Goal: Navigation & Orientation: Find specific page/section

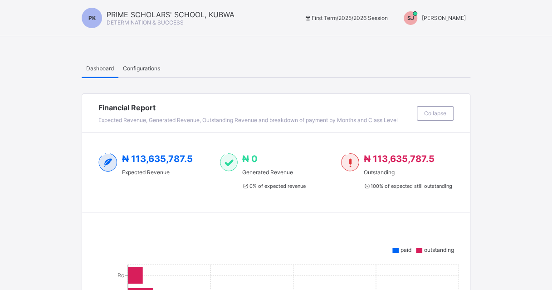
click at [154, 72] on div "Configurations" at bounding box center [141, 68] width 46 height 18
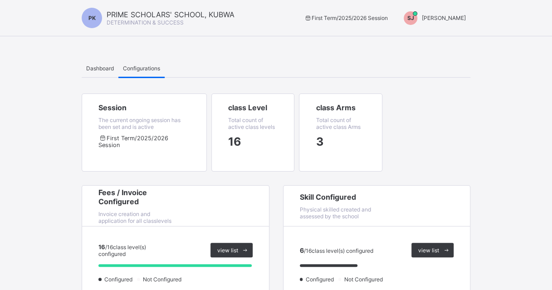
click at [422, 16] on div "SJ" at bounding box center [410, 18] width 23 height 14
click at [428, 42] on span "Switch to Admin View" at bounding box center [432, 39] width 69 height 10
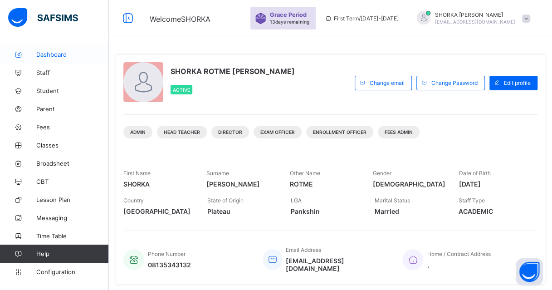
click at [56, 58] on span "Dashboard" at bounding box center [72, 54] width 73 height 7
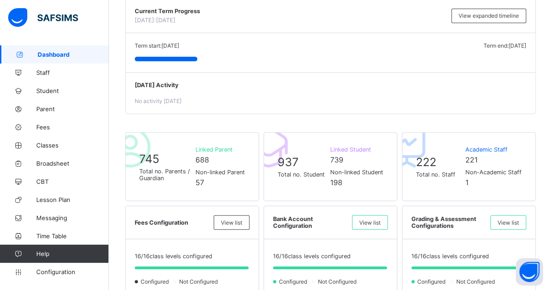
scroll to position [46, 0]
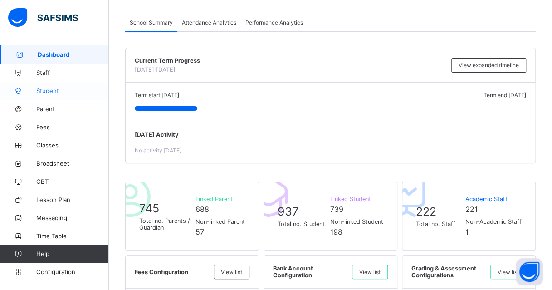
click at [59, 91] on span "Student" at bounding box center [72, 90] width 73 height 7
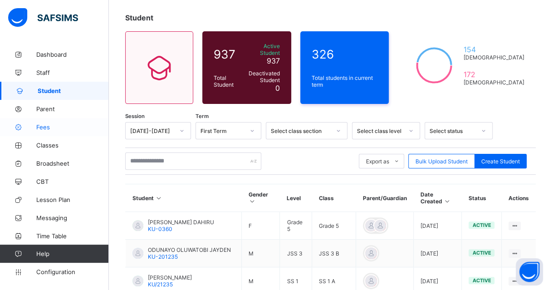
click at [49, 130] on span "Fees" at bounding box center [72, 126] width 73 height 7
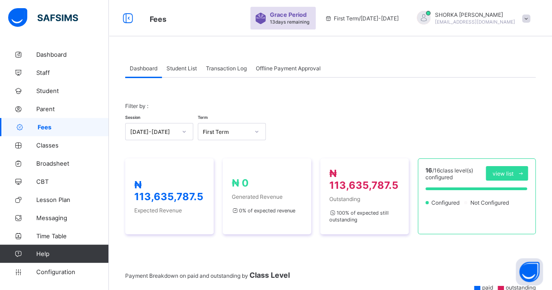
click at [219, 72] on div "Transaction Log" at bounding box center [226, 68] width 50 height 18
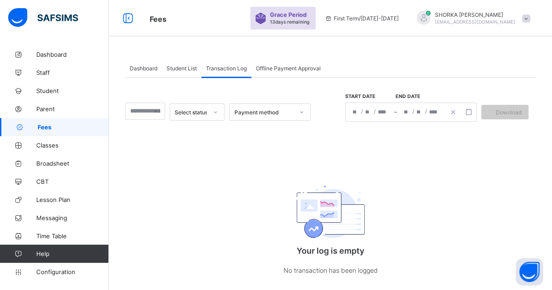
click at [290, 64] on div "Offline Payment Approval" at bounding box center [288, 68] width 74 height 18
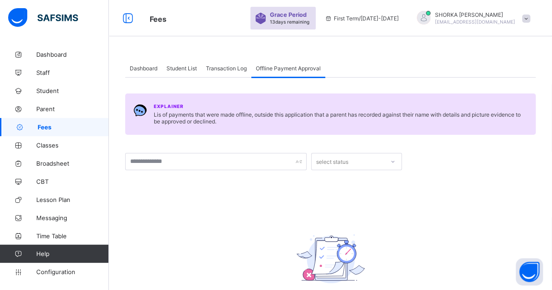
click at [174, 67] on span "Student List" at bounding box center [182, 68] width 30 height 7
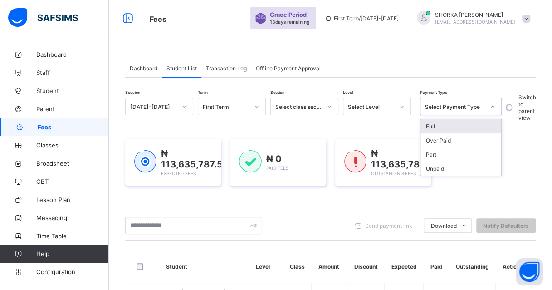
click at [477, 113] on div "Select Payment Type" at bounding box center [461, 106] width 82 height 17
click at [524, 141] on div "₦ 113,635,787.5 Expected Fees ₦ 0 Paid Fees ₦ 113,635,787.5 Outstanding Fees" at bounding box center [330, 162] width 411 height 47
click at [519, 109] on label "Switch to parent view" at bounding box center [528, 107] width 18 height 27
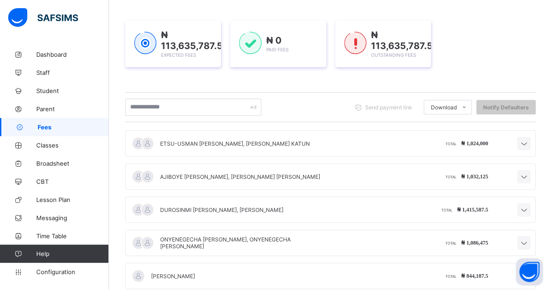
scroll to position [127, 0]
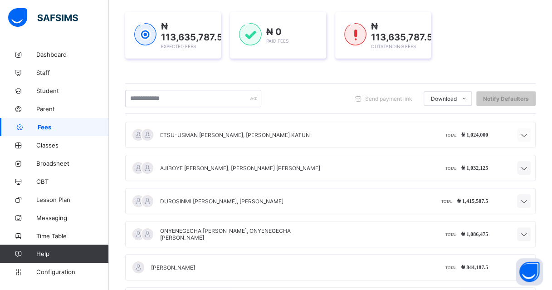
click at [530, 135] on icon at bounding box center [524, 135] width 11 height 9
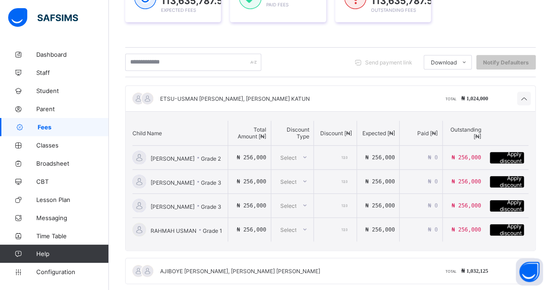
scroll to position [182, 0]
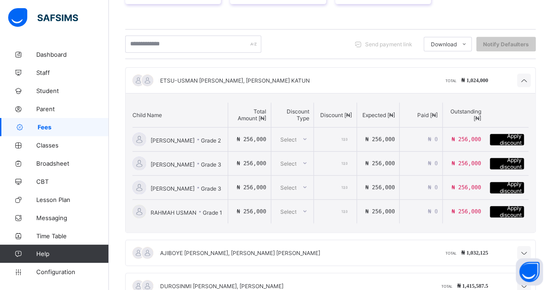
click at [306, 135] on icon at bounding box center [304, 138] width 5 height 9
click at [530, 82] on icon at bounding box center [524, 80] width 11 height 9
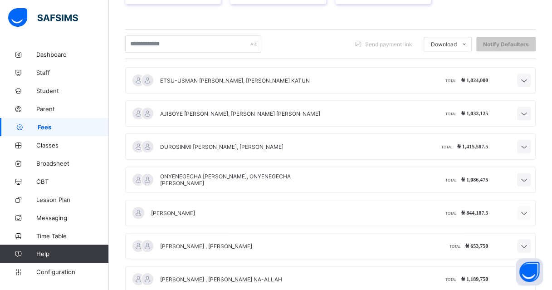
click at [529, 210] on icon at bounding box center [524, 213] width 11 height 9
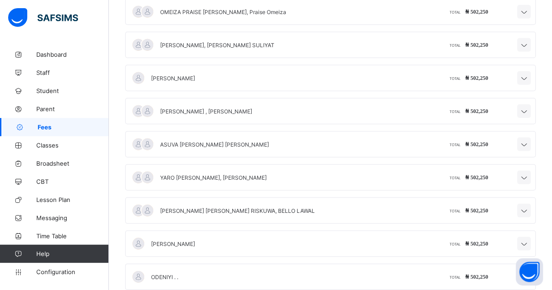
scroll to position [0, 0]
